Goal: Transaction & Acquisition: Obtain resource

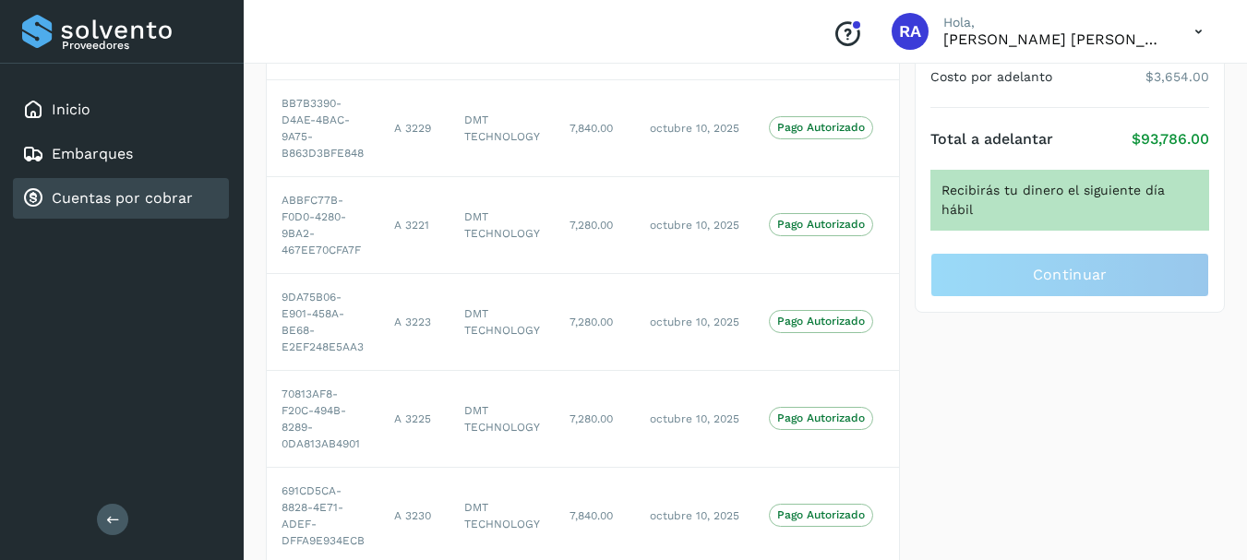
scroll to position [267, 0]
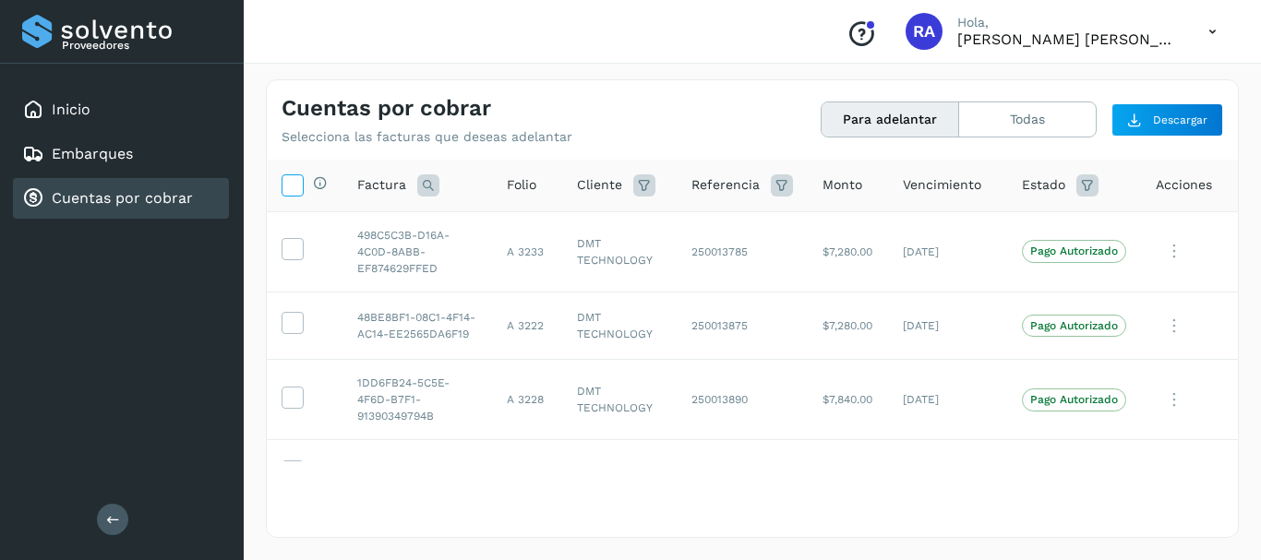
click at [295, 182] on icon at bounding box center [291, 183] width 19 height 19
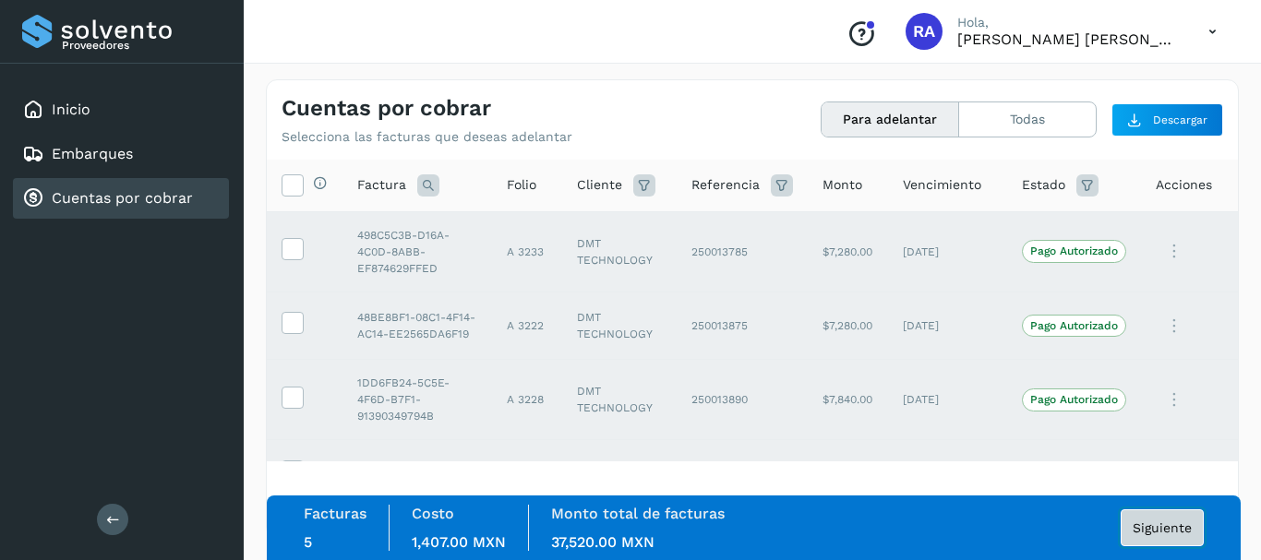
click at [1181, 524] on span "Siguiente" at bounding box center [1162, 528] width 59 height 13
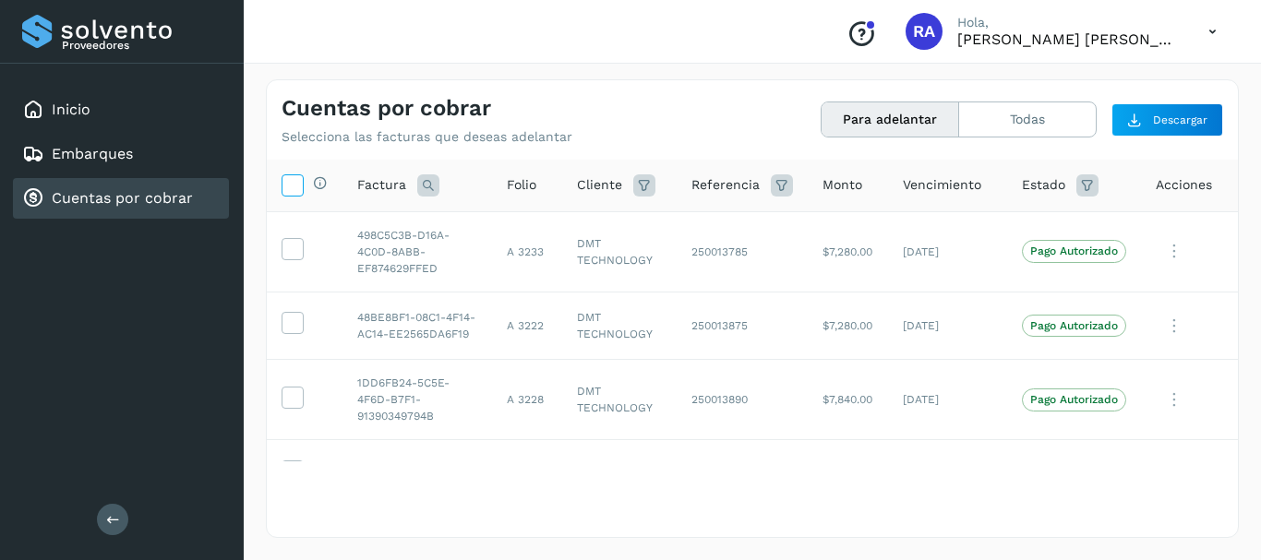
click at [297, 187] on icon at bounding box center [291, 183] width 19 height 19
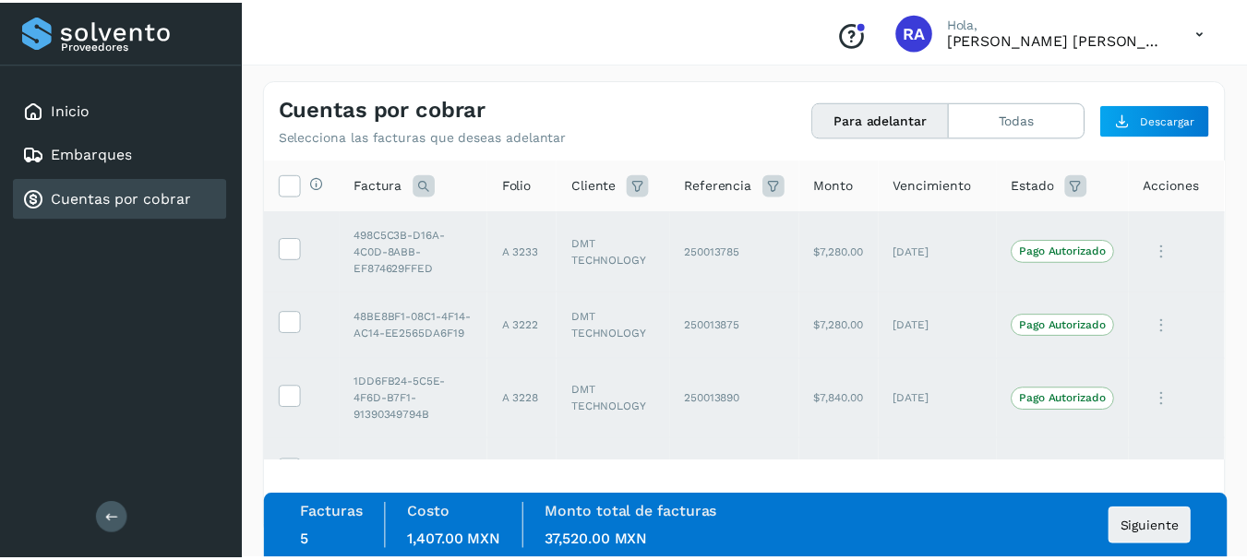
scroll to position [152, 0]
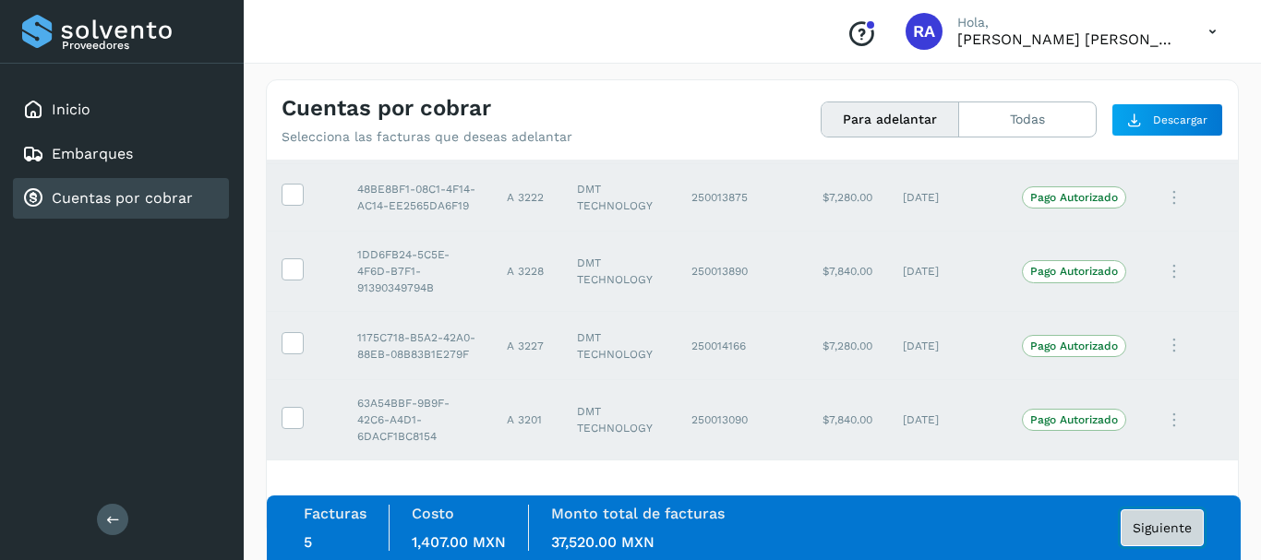
click at [1167, 525] on span "Siguiente" at bounding box center [1162, 528] width 59 height 13
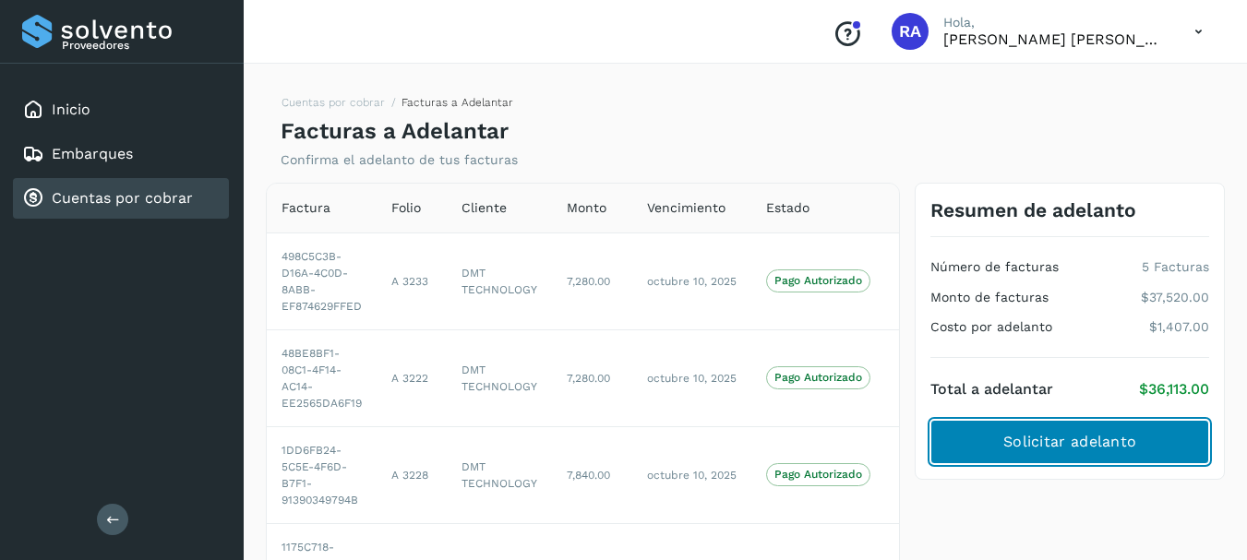
click at [1069, 441] on span "Solicitar adelanto" at bounding box center [1069, 442] width 133 height 20
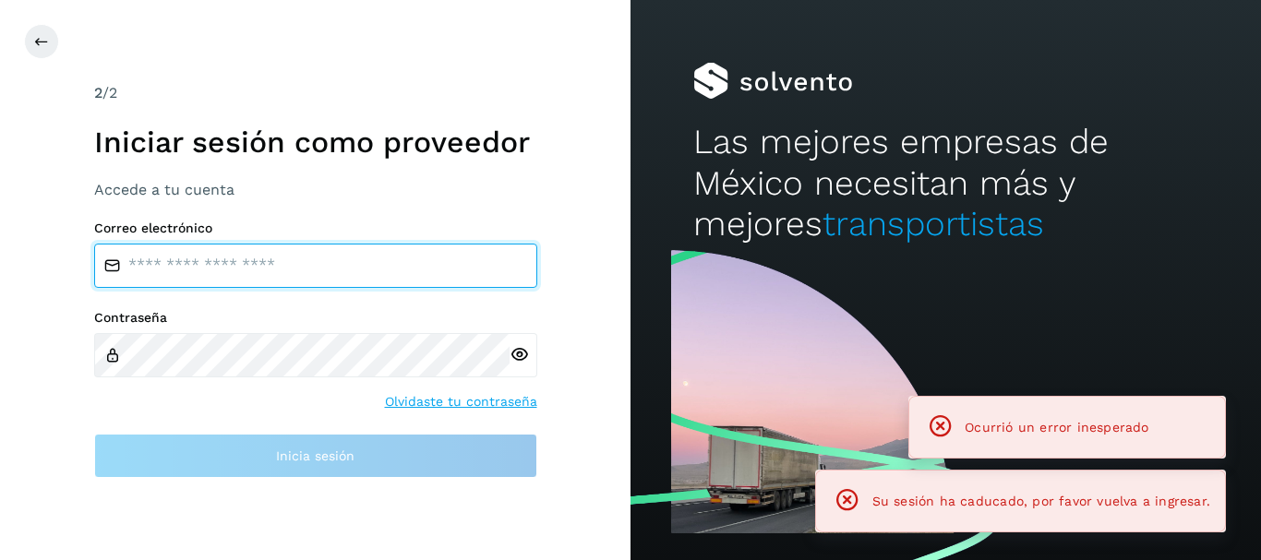
click at [241, 274] on input "email" at bounding box center [315, 266] width 443 height 44
type input "**********"
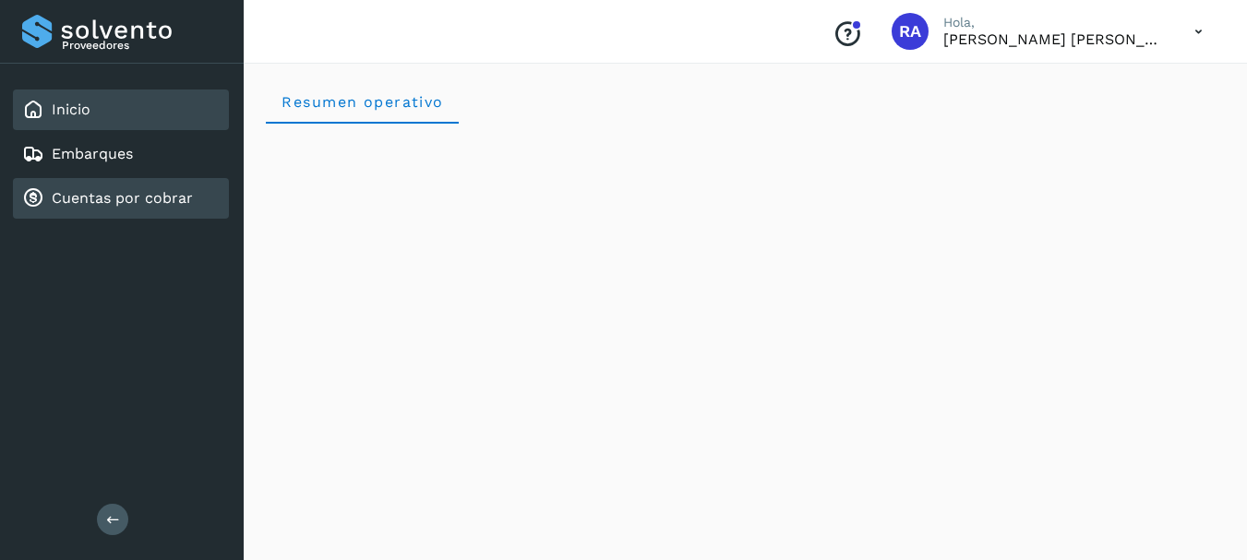
click at [120, 209] on div "Cuentas por cobrar" at bounding box center [107, 198] width 171 height 22
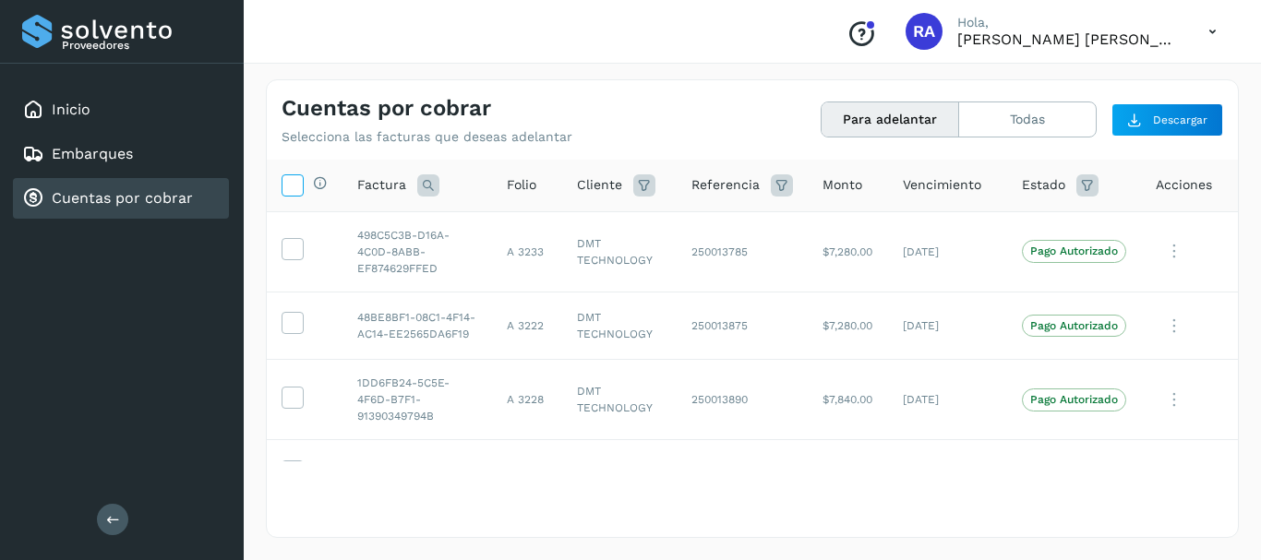
click at [295, 186] on icon at bounding box center [291, 183] width 19 height 19
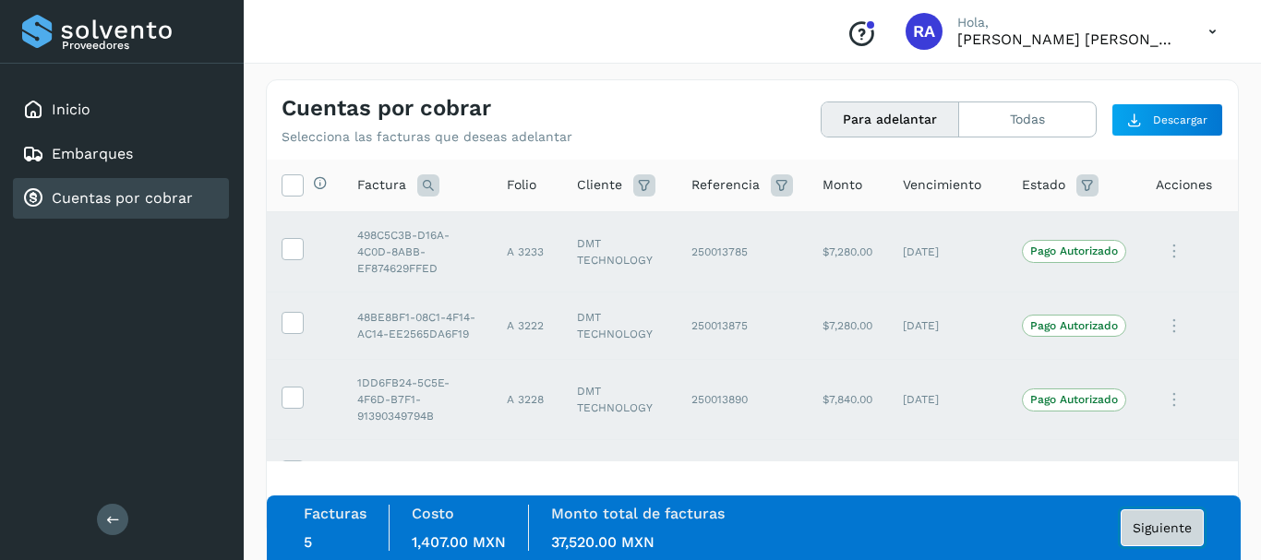
click at [1154, 533] on span "Siguiente" at bounding box center [1162, 528] width 59 height 13
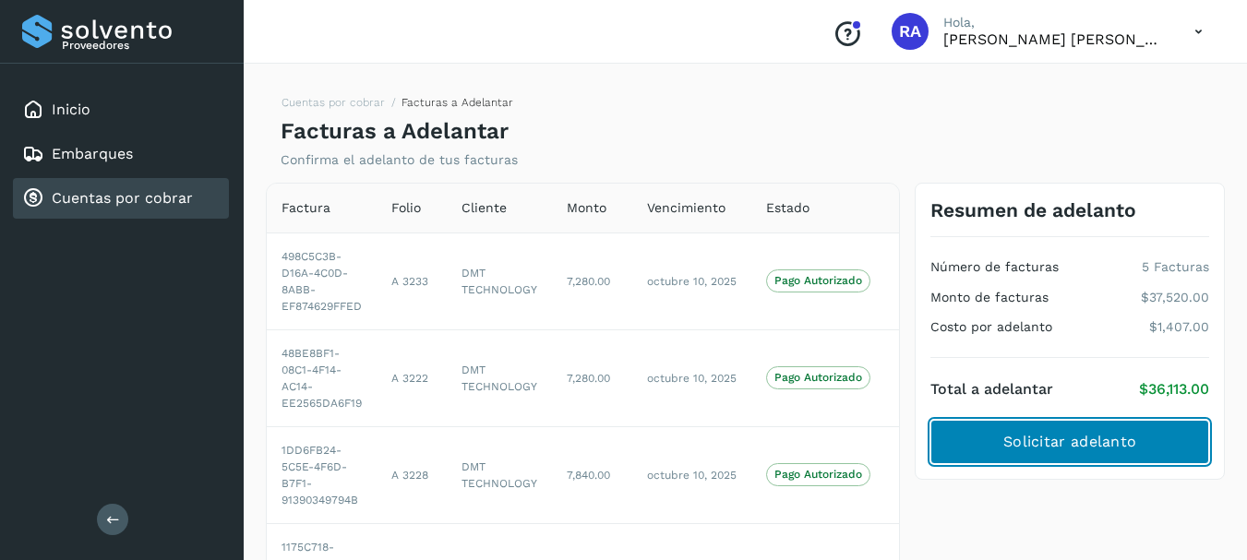
click at [1086, 435] on span "Solicitar adelanto" at bounding box center [1069, 442] width 133 height 20
